Goal: Task Accomplishment & Management: Use online tool/utility

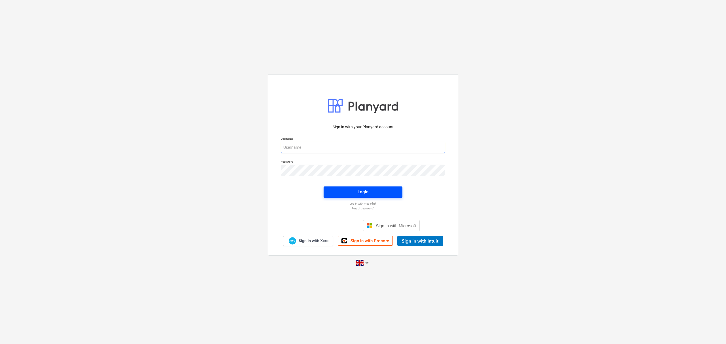
type input "[PERSON_NAME][EMAIL_ADDRESS][PERSON_NAME][DOMAIN_NAME]"
click at [344, 191] on span "Login" at bounding box center [362, 191] width 65 height 7
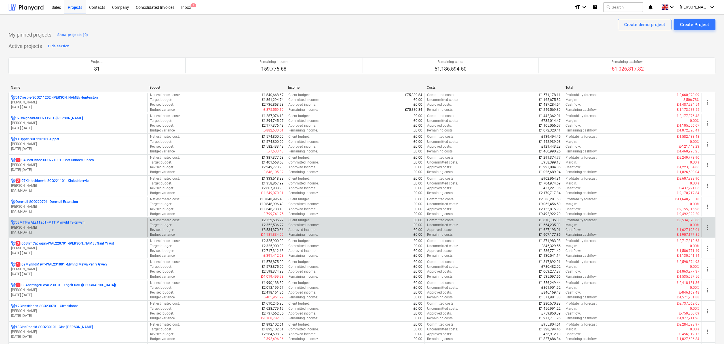
click at [64, 225] on p "03MTT-WAL211201 - MTT Mynydd Ty-[GEOGRAPHIC_DATA]" at bounding box center [50, 222] width 69 height 5
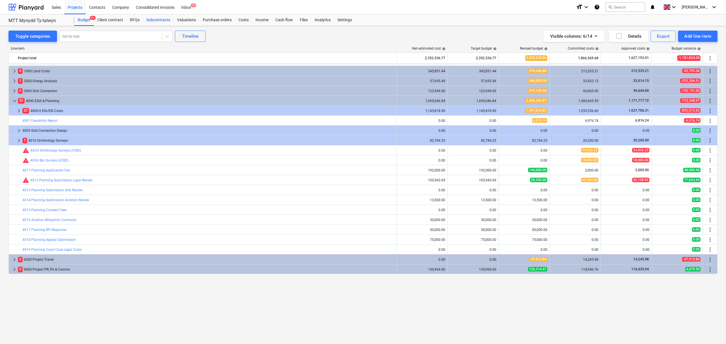
click at [165, 20] on div "Subcontracts" at bounding box center [158, 19] width 31 height 11
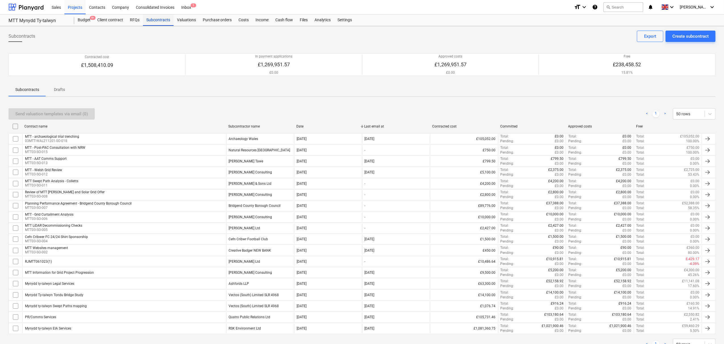
click at [159, 18] on div "Subcontracts" at bounding box center [158, 19] width 31 height 11
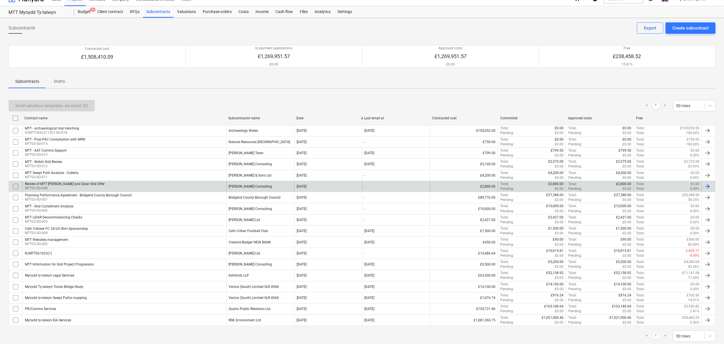
scroll to position [23, 0]
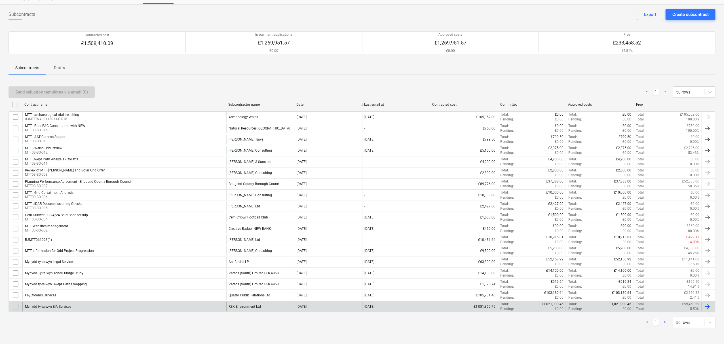
click at [69, 305] on div "Mynydd ty-talwyn EIA Services" at bounding box center [48, 307] width 46 height 4
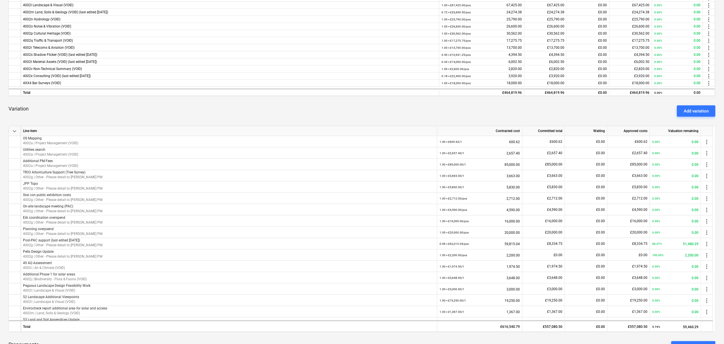
scroll to position [302, 0]
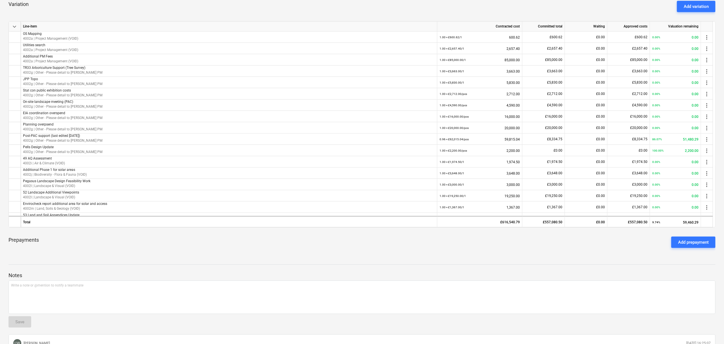
click at [623, 255] on div "Mynydd ty-talwyn EIA Services notes Notes (3) edit Change subcontract business …" at bounding box center [362, 99] width 724 height 750
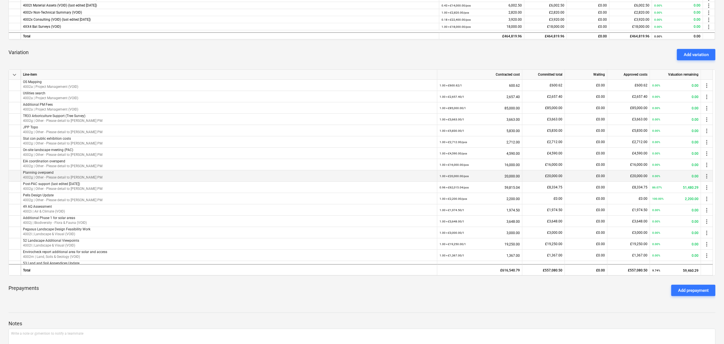
scroll to position [189, 0]
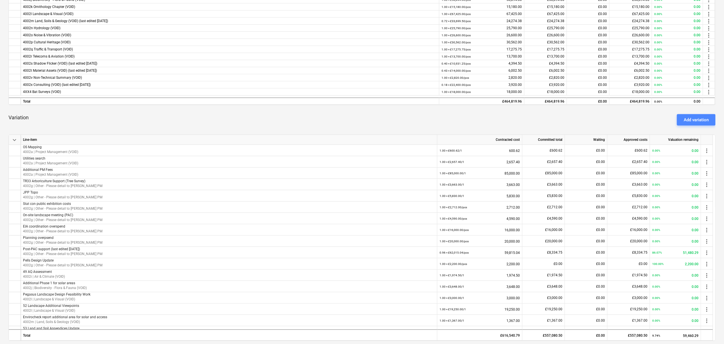
click at [693, 118] on div "Add variation" at bounding box center [696, 119] width 25 height 7
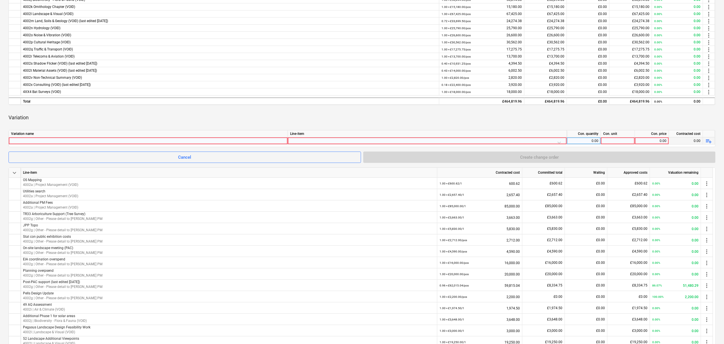
click at [132, 140] on div at bounding box center [148, 141] width 274 height 7
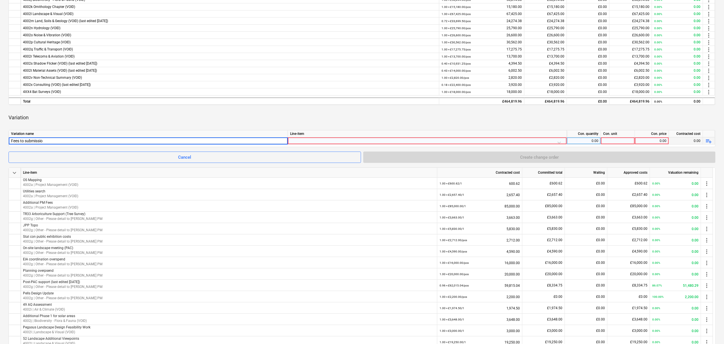
type input "Fees to submission"
type input "4"
type input "Fees to submission"
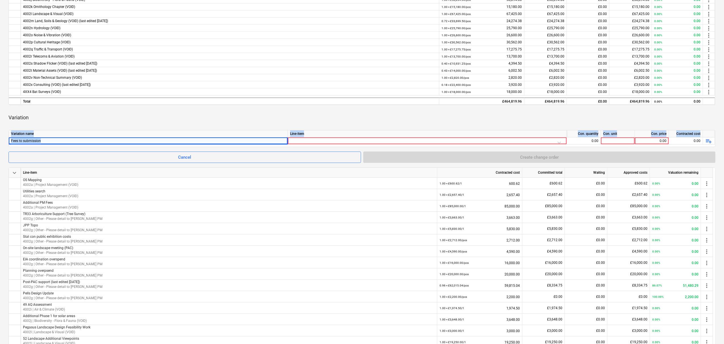
drag, startPoint x: 43, startPoint y: 142, endPoint x: 0, endPoint y: 138, distance: 43.6
click at [0, 138] on div "Mynydd ty-talwyn EIA Services notes Notes (3) edit Change subcontract business …" at bounding box center [362, 228] width 724 height 783
click at [48, 141] on div "Fees to submission" at bounding box center [148, 141] width 274 height 7
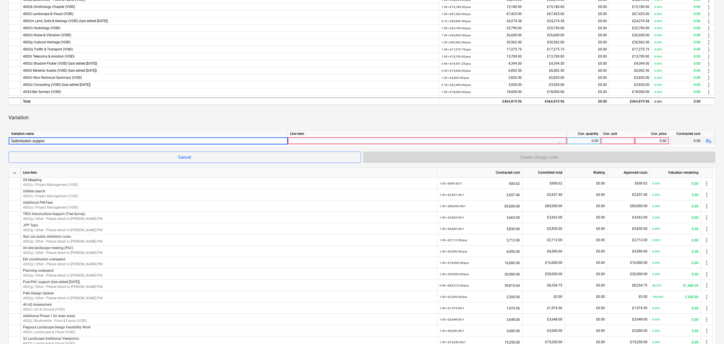
type input "Submission support"
click at [298, 140] on div at bounding box center [427, 143] width 274 height 10
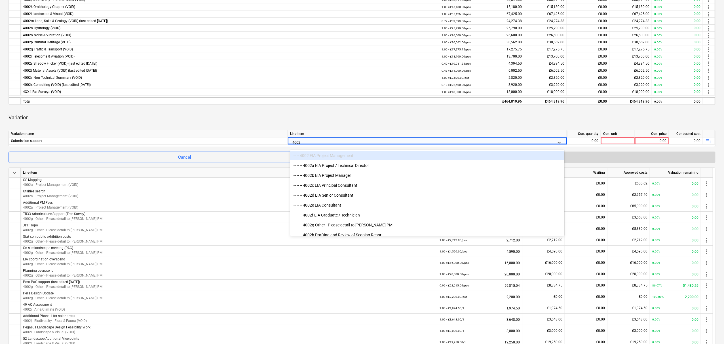
type input "4002g"
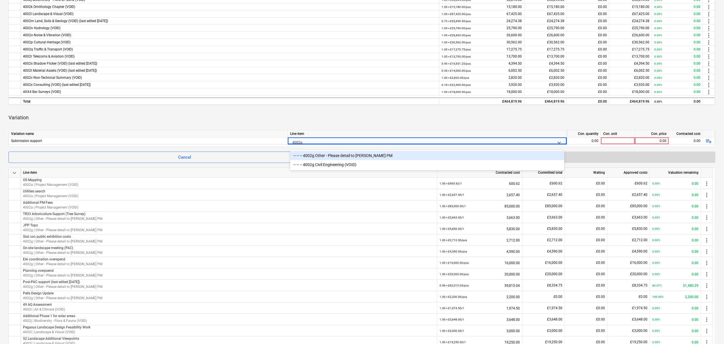
click at [350, 156] on div "-- -- -- 4002g Other - Please detail to [PERSON_NAME] PM" at bounding box center [427, 155] width 274 height 9
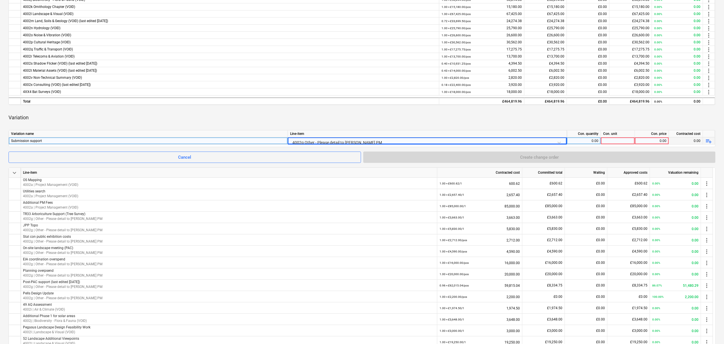
click at [591, 144] on div "0.00" at bounding box center [583, 141] width 29 height 7
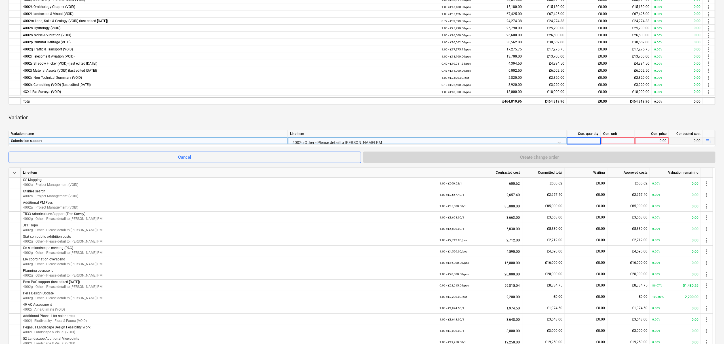
type input "1"
click at [620, 139] on div at bounding box center [618, 141] width 34 height 7
type input "pcs"
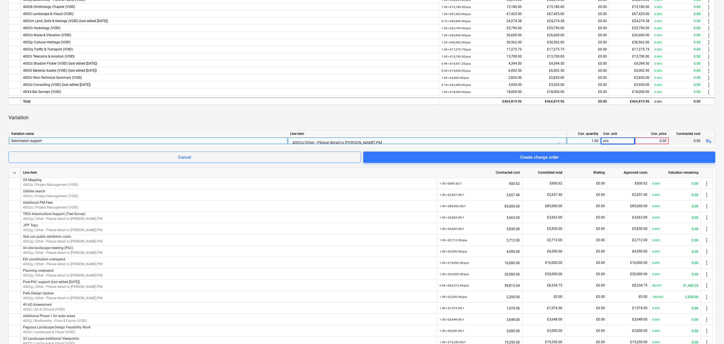
click at [652, 142] on div "0.00" at bounding box center [651, 141] width 29 height 7
type input "94007.71"
click at [693, 149] on div at bounding box center [362, 149] width 707 height 5
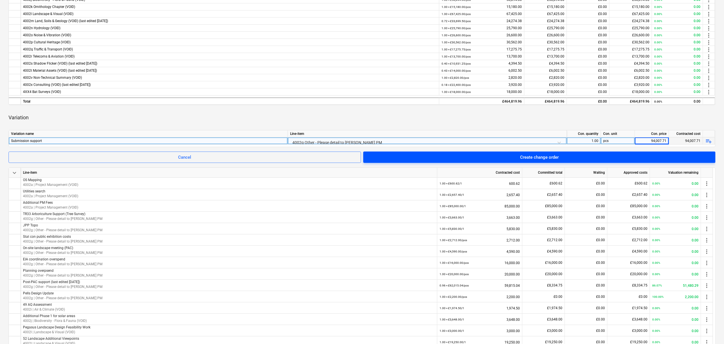
click at [615, 157] on span "Create change order" at bounding box center [539, 157] width 339 height 7
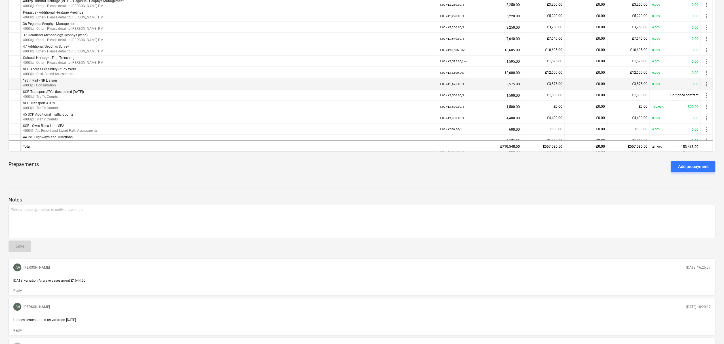
scroll to position [522, 0]
